Goal: Task Accomplishment & Management: Manage account settings

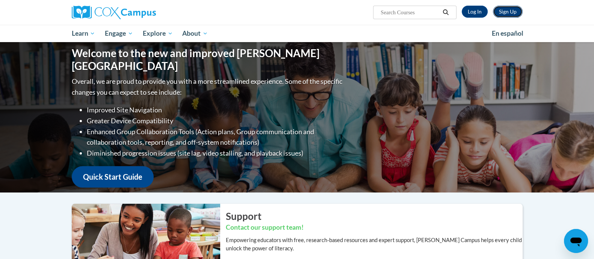
click at [499, 11] on link "Sign Up" at bounding box center [508, 12] width 30 height 12
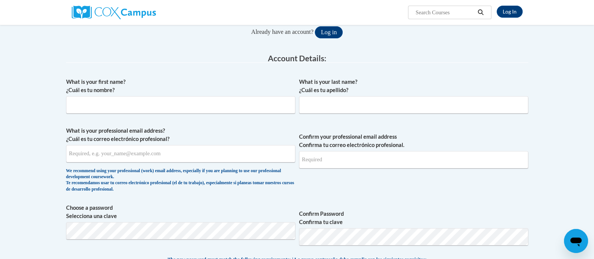
scroll to position [82, 0]
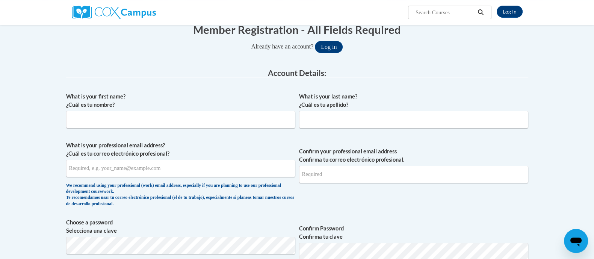
drag, startPoint x: 368, startPoint y: 179, endPoint x: 246, endPoint y: 89, distance: 151.9
click at [246, 89] on div "What is your first name? ¿Cuál es tu nombre? What is your last name? ¿Cuál es t…" at bounding box center [297, 260] width 462 height 343
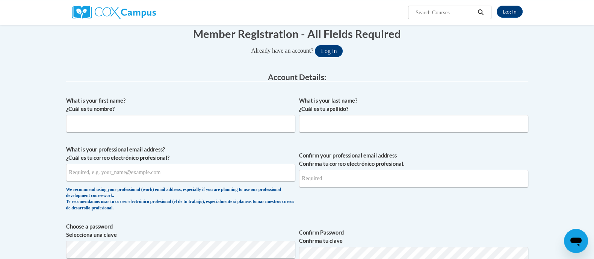
scroll to position [0, 0]
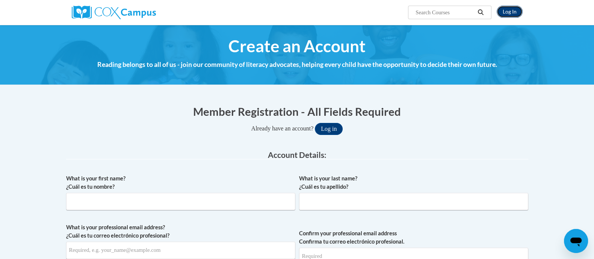
click at [511, 9] on link "Log In" at bounding box center [510, 12] width 26 height 12
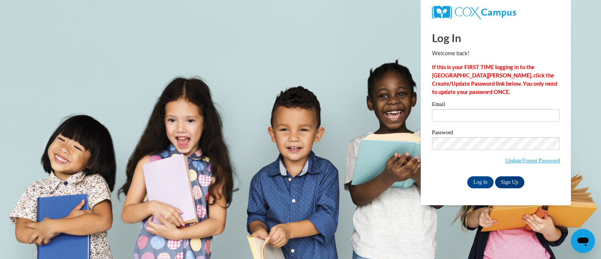
click at [455, 106] on label "Email" at bounding box center [496, 105] width 128 height 8
click at [455, 109] on input "Email" at bounding box center [496, 115] width 128 height 13
click at [460, 125] on div "Email" at bounding box center [496, 114] width 128 height 26
click at [457, 117] on input "Email" at bounding box center [496, 115] width 128 height 13
paste input "Th!nkingCap2020"
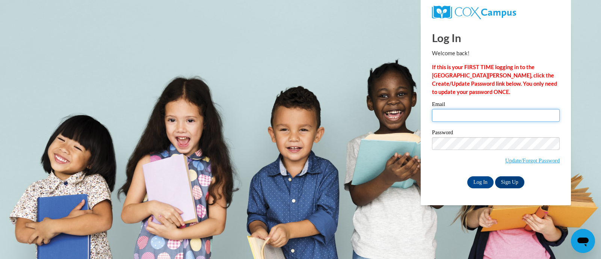
type input "Th!nkingCap2020"
drag, startPoint x: 494, startPoint y: 114, endPoint x: 336, endPoint y: 97, distance: 158.8
click at [338, 97] on body "Log In Welcome back! If this is your FIRST TIME logging in to the [GEOGRAPHIC_D…" at bounding box center [300, 129] width 601 height 259
type input "[PERSON_NAME][EMAIL_ADDRESS][DOMAIN_NAME]"
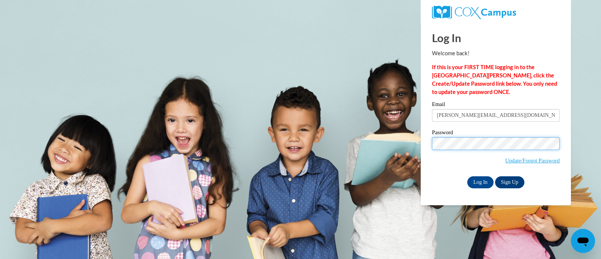
click at [295, 144] on body "Log In Welcome back! If this is your FIRST TIME logging in to the [GEOGRAPHIC_D…" at bounding box center [300, 129] width 601 height 259
click at [481, 185] on input "Log In" at bounding box center [481, 182] width 26 height 12
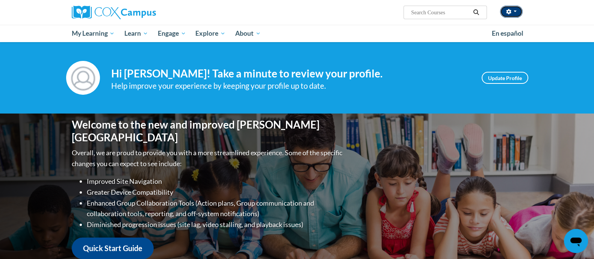
click at [506, 9] on icon "button" at bounding box center [508, 11] width 5 height 5
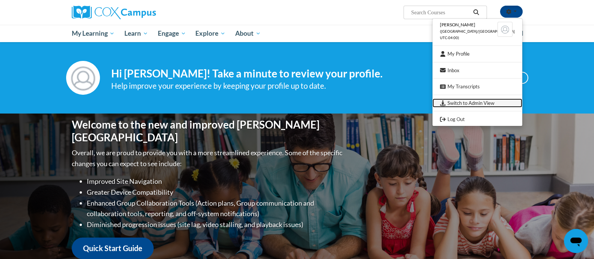
click at [477, 102] on link "Switch to Admin View" at bounding box center [478, 102] width 90 height 9
